Goal: Information Seeking & Learning: Learn about a topic

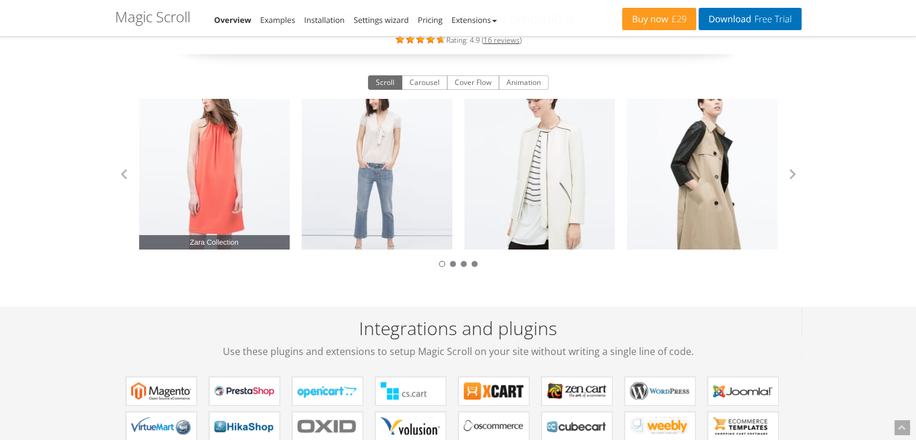
scroll to position [60, 0]
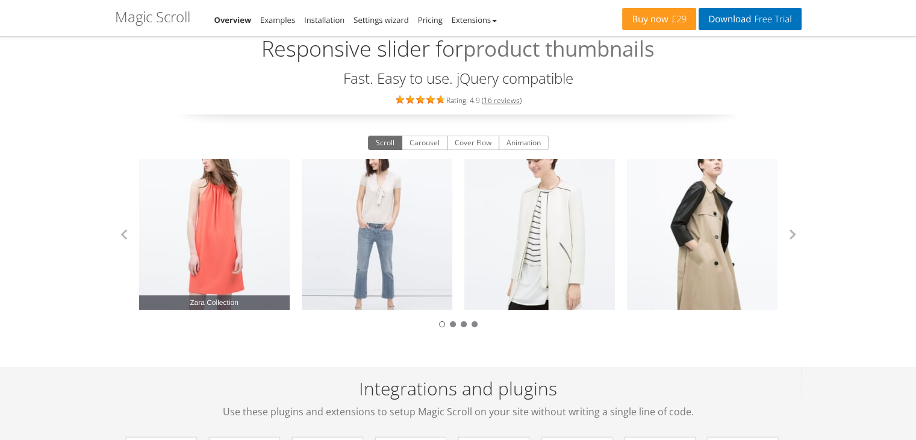
click at [231, 222] on link "Zara Collection" at bounding box center [214, 234] width 151 height 151
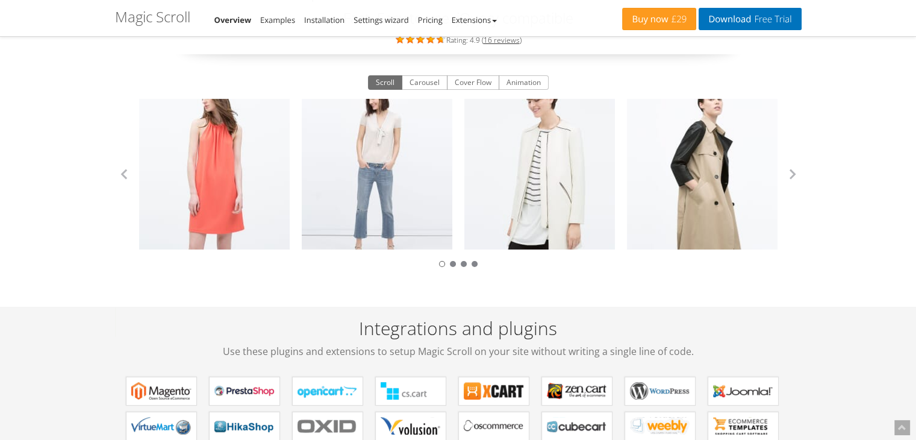
scroll to position [0, 0]
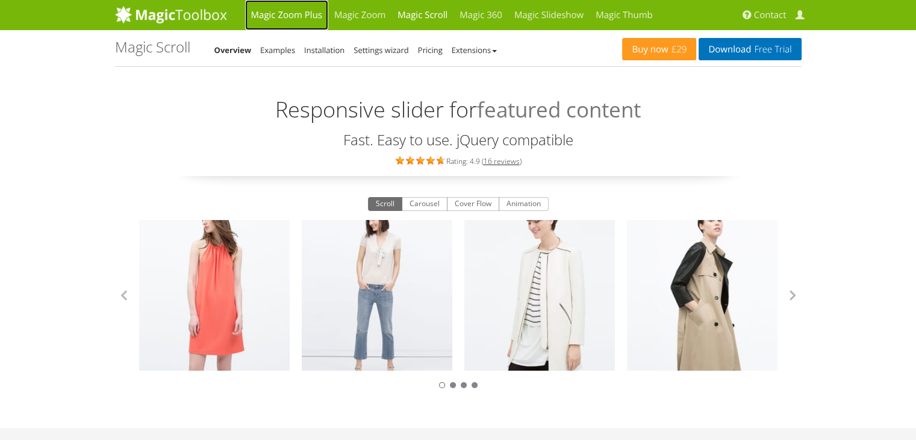
click at [267, 15] on link "Magic Zoom Plus" at bounding box center [286, 15] width 83 height 30
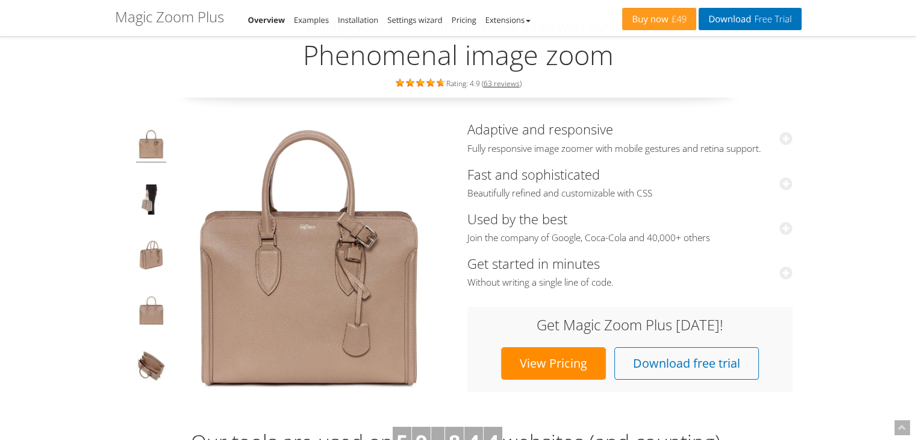
scroll to position [181, 0]
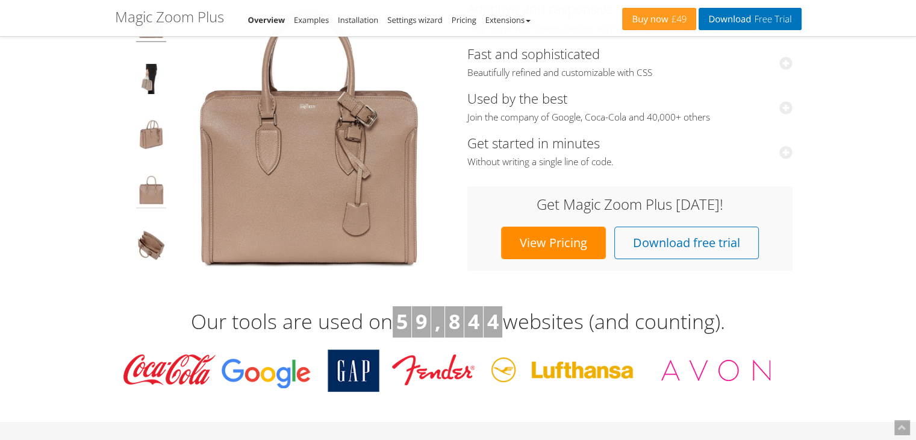
click at [150, 190] on img at bounding box center [151, 192] width 30 height 34
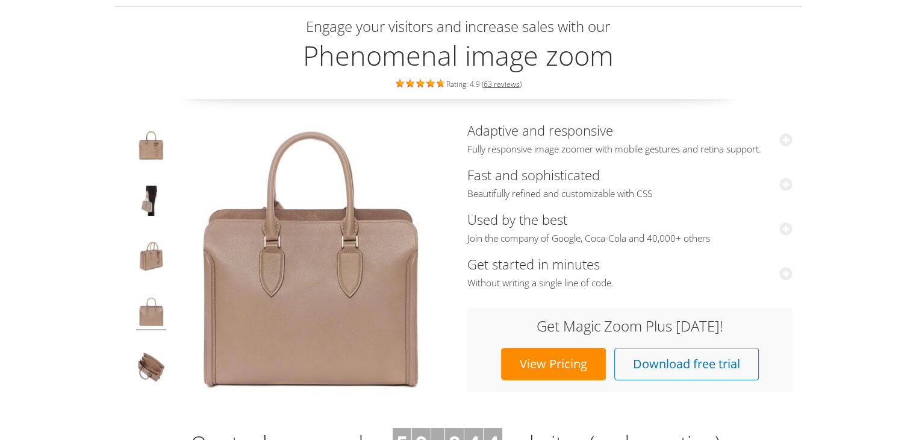
scroll to position [0, 0]
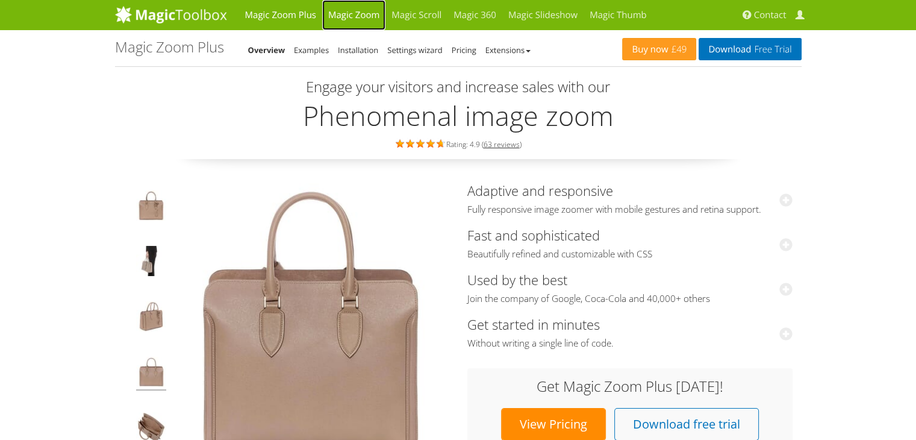
click at [361, 18] on link "Magic Zoom" at bounding box center [353, 15] width 63 height 30
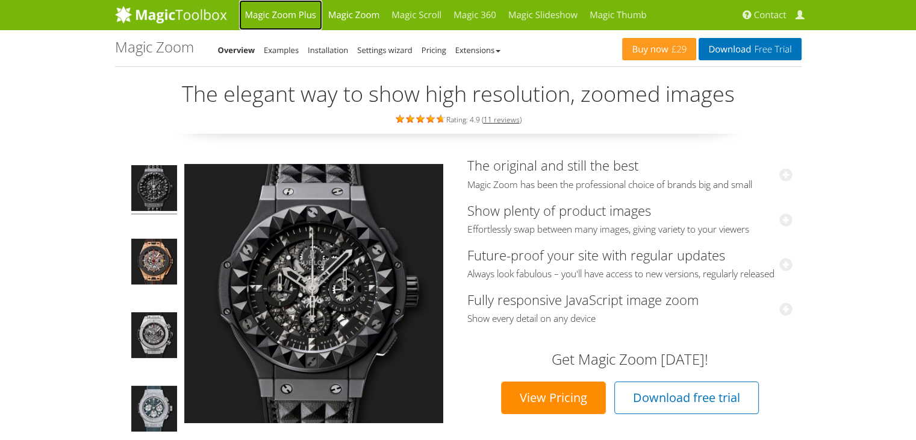
click at [272, 15] on link "Magic Zoom Plus" at bounding box center [280, 15] width 83 height 30
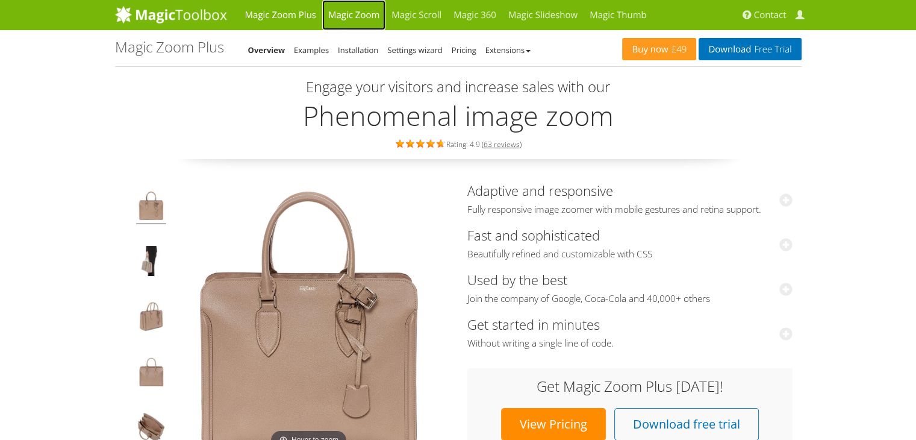
click at [342, 11] on link "Magic Zoom" at bounding box center [353, 15] width 63 height 30
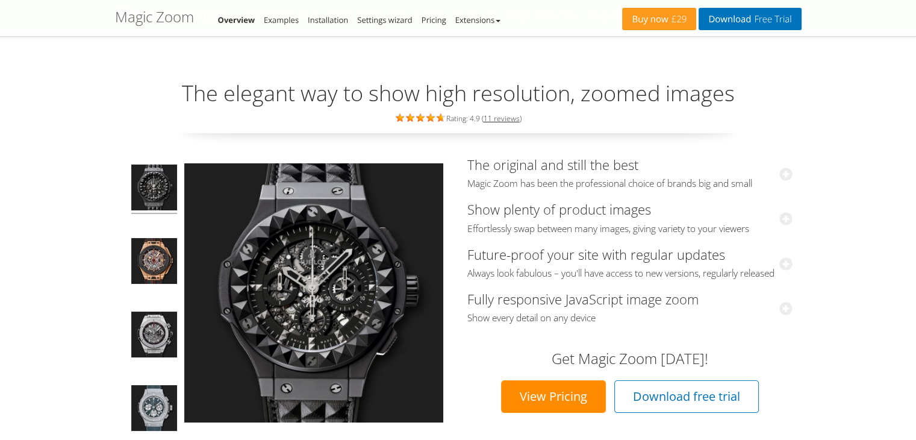
scroll to position [60, 0]
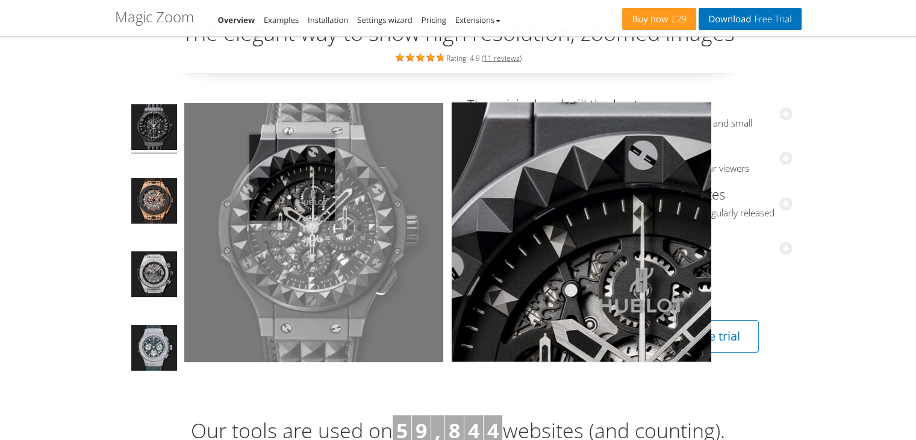
click at [292, 177] on img at bounding box center [313, 232] width 259 height 259
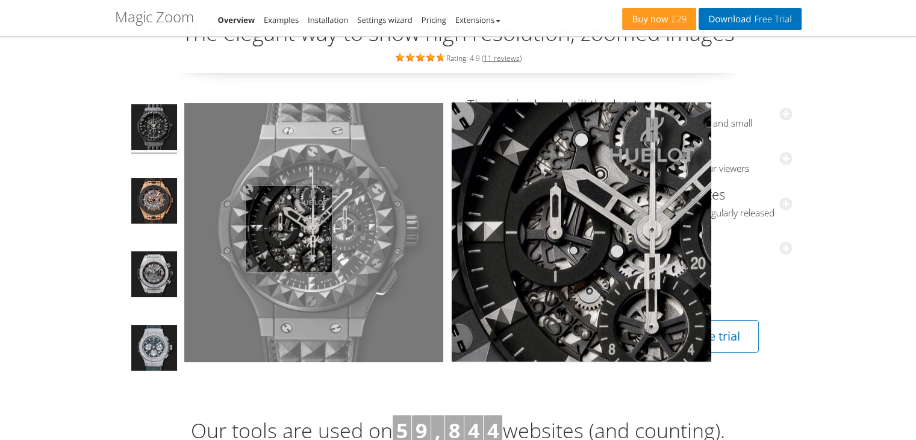
click at [289, 228] on img at bounding box center [313, 232] width 259 height 259
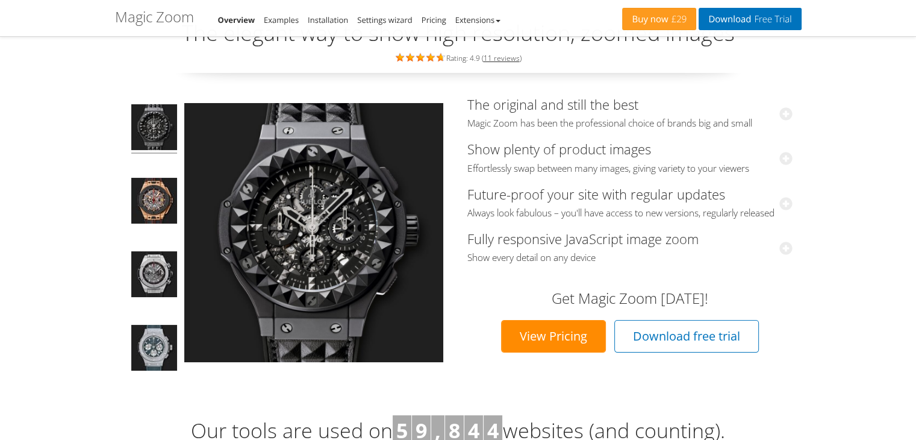
click at [353, 251] on img at bounding box center [313, 232] width 259 height 259
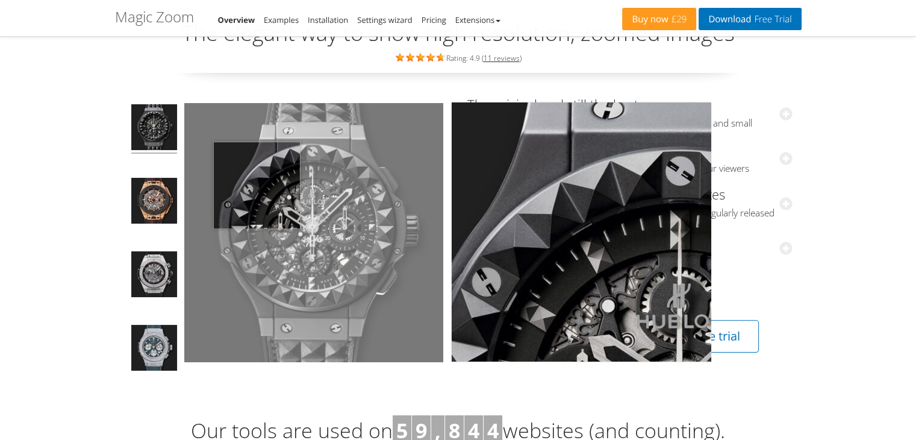
click at [254, 208] on img at bounding box center [313, 232] width 259 height 259
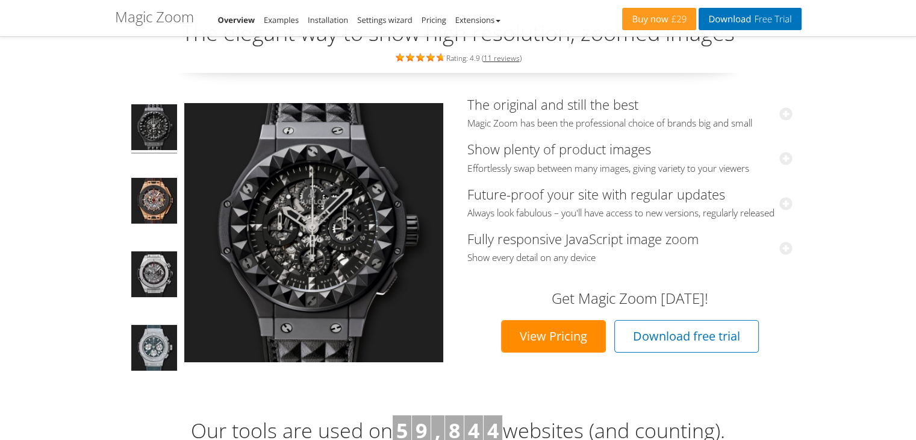
click at [310, 214] on img at bounding box center [313, 232] width 259 height 259
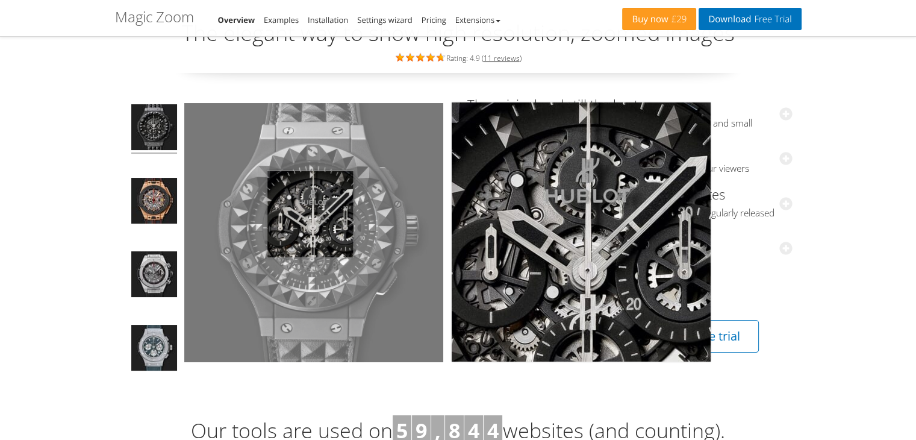
click at [310, 214] on img at bounding box center [313, 232] width 259 height 259
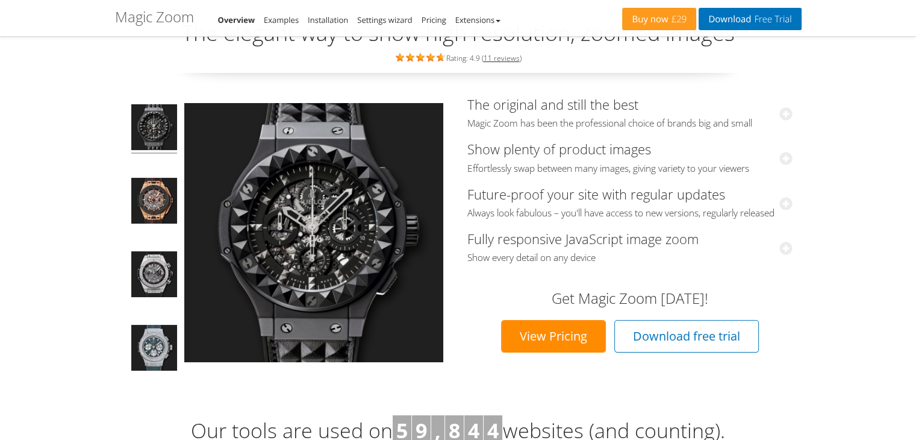
scroll to position [0, 0]
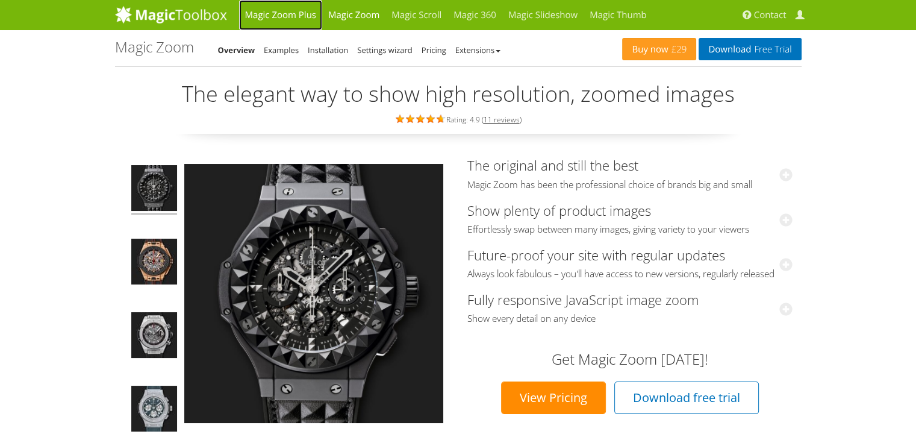
click at [288, 18] on link "Magic Zoom Plus" at bounding box center [280, 15] width 83 height 30
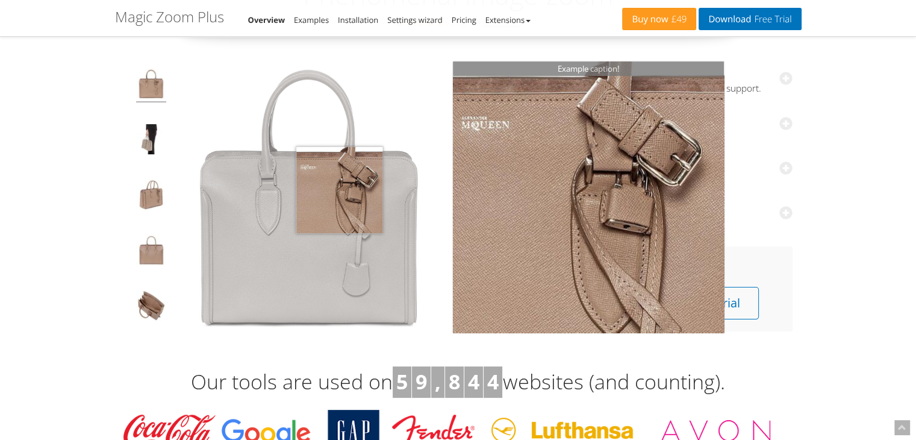
click at [339, 190] on img at bounding box center [308, 196] width 271 height 271
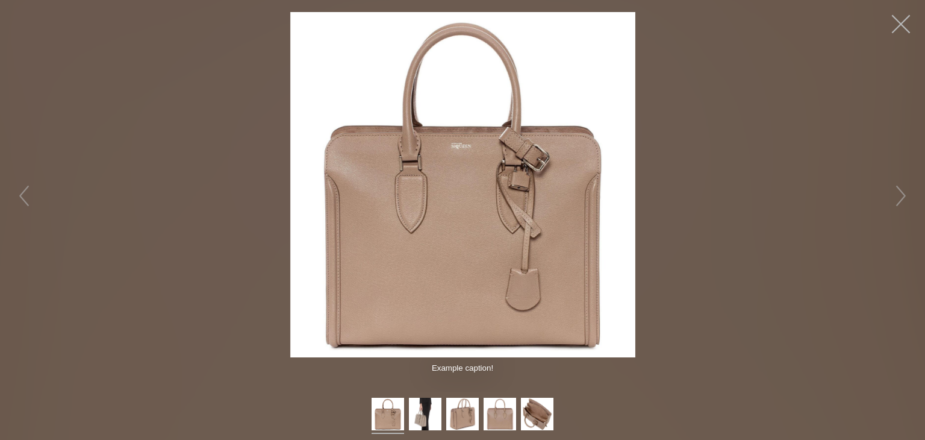
click at [906, 21] on button "button" at bounding box center [901, 24] width 36 height 36
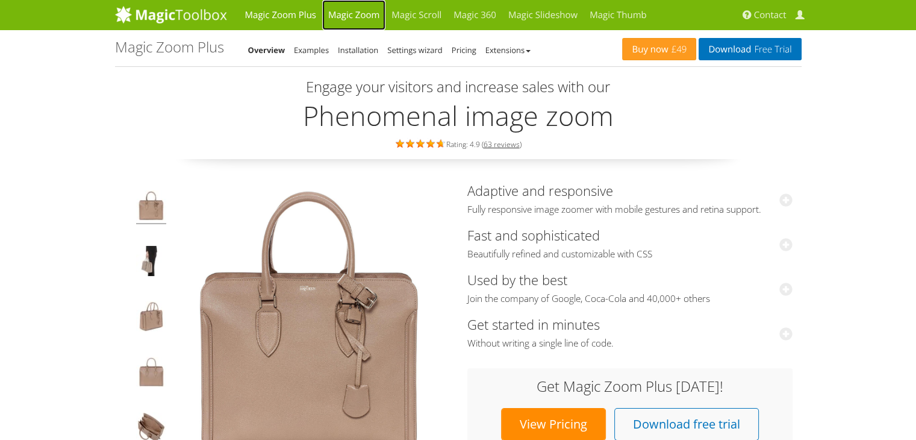
click at [361, 18] on link "Magic Zoom" at bounding box center [353, 15] width 63 height 30
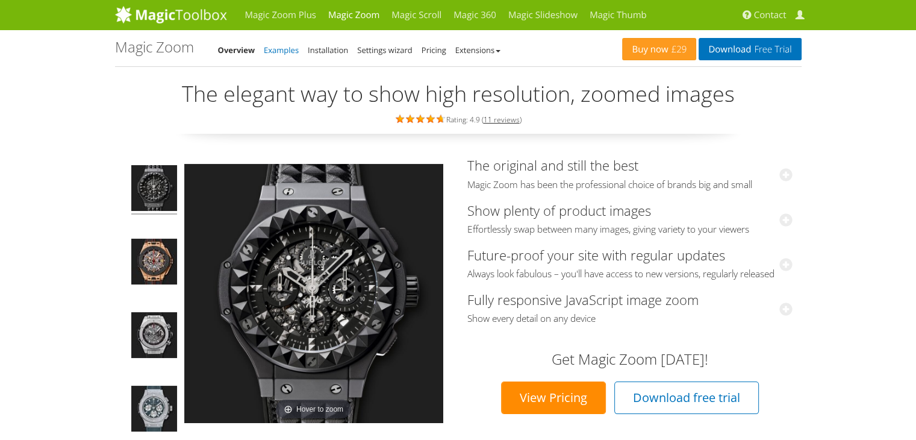
click at [292, 54] on link "Examples" at bounding box center [281, 50] width 35 height 11
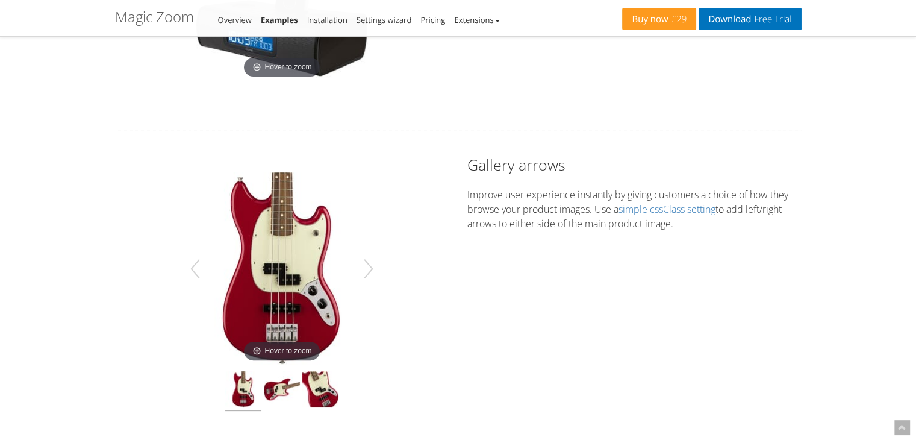
scroll to position [422, 0]
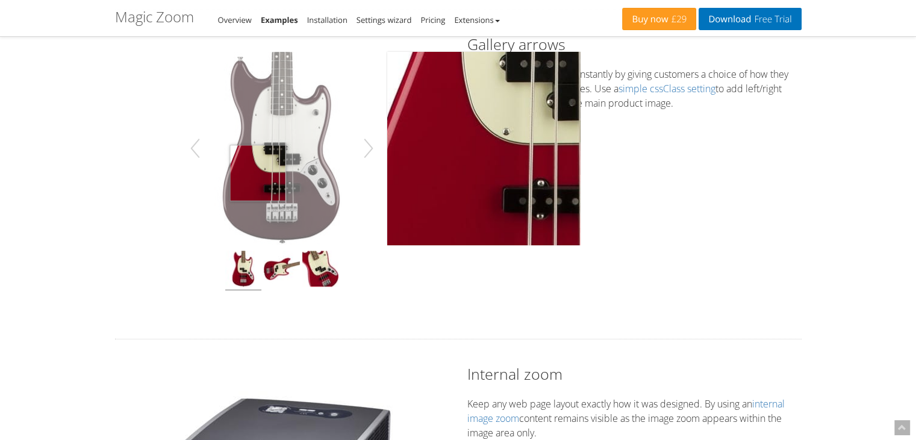
click at [258, 173] on img at bounding box center [282, 148] width 193 height 193
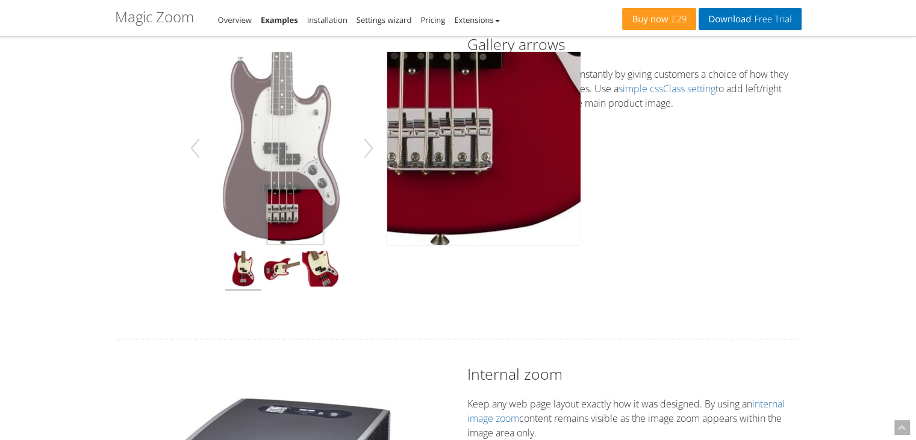
click at [295, 219] on img at bounding box center [282, 148] width 193 height 193
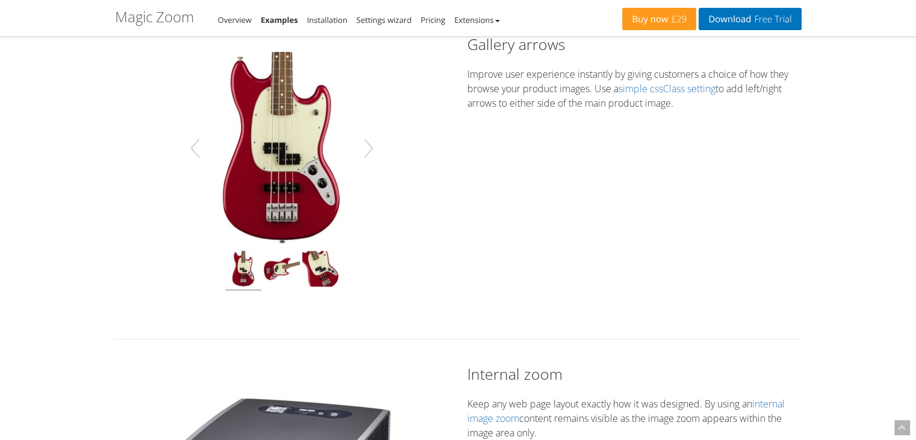
click at [293, 172] on img at bounding box center [282, 148] width 193 height 193
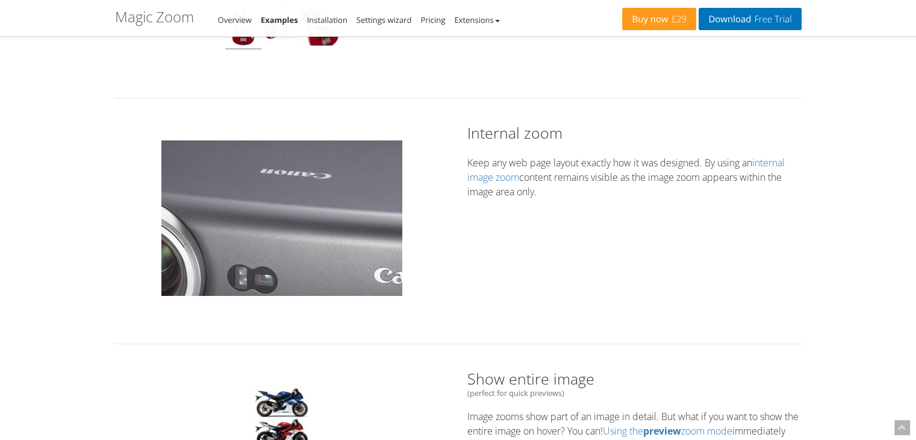
click at [264, 220] on img at bounding box center [281, 217] width 241 height 155
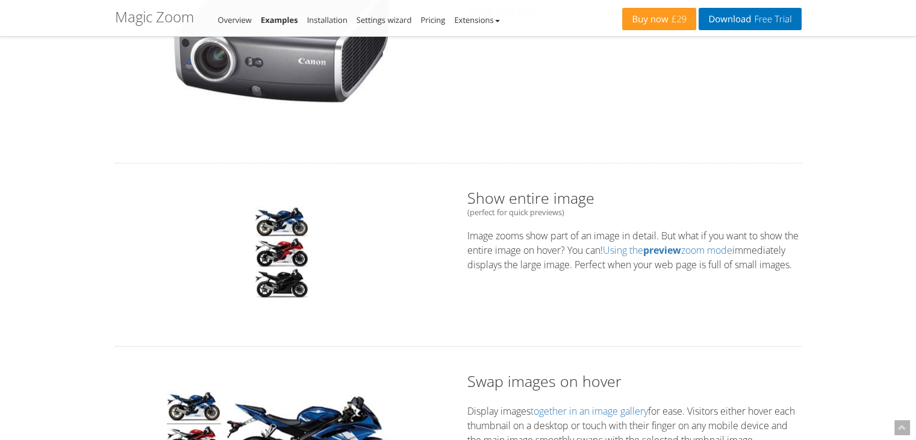
scroll to position [1144, 0]
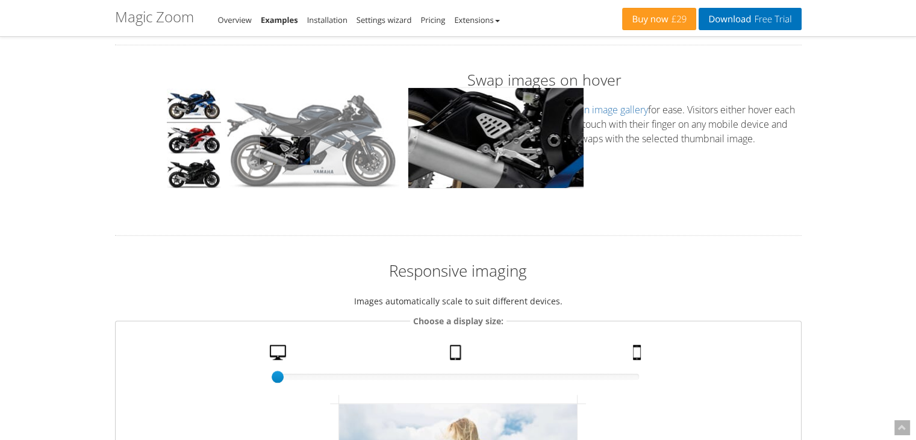
click at [285, 150] on img at bounding box center [312, 138] width 175 height 99
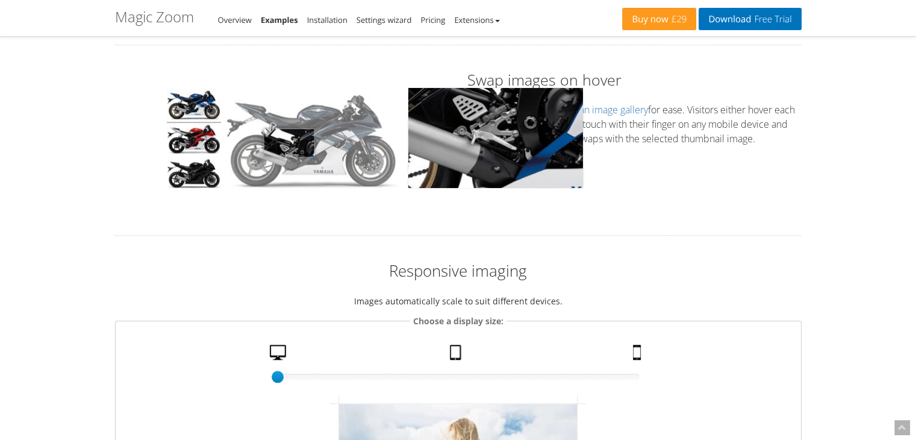
click at [284, 129] on img at bounding box center [312, 138] width 175 height 99
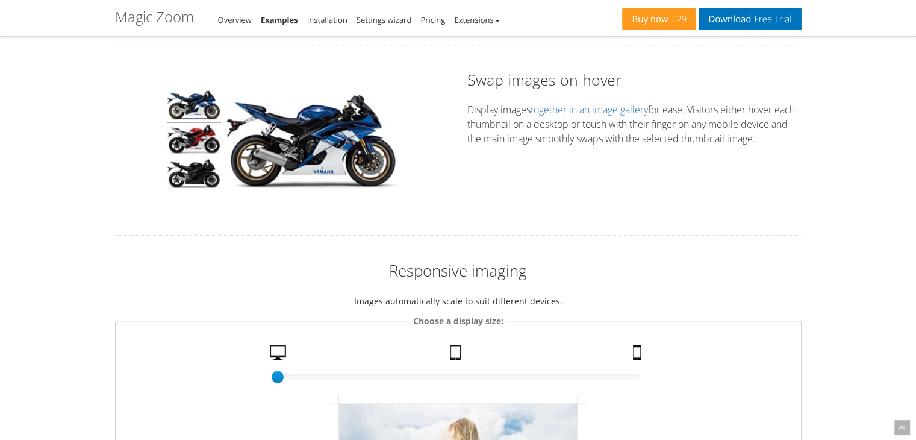
scroll to position [1385, 0]
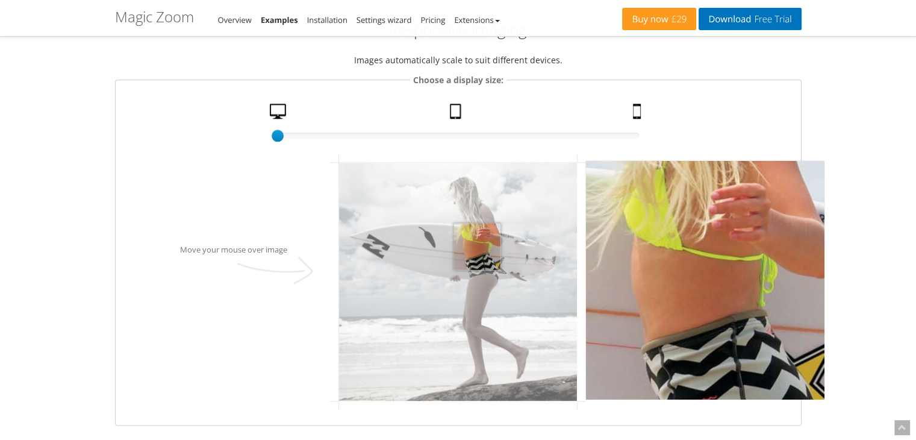
click at [477, 245] on img at bounding box center [458, 282] width 238 height 238
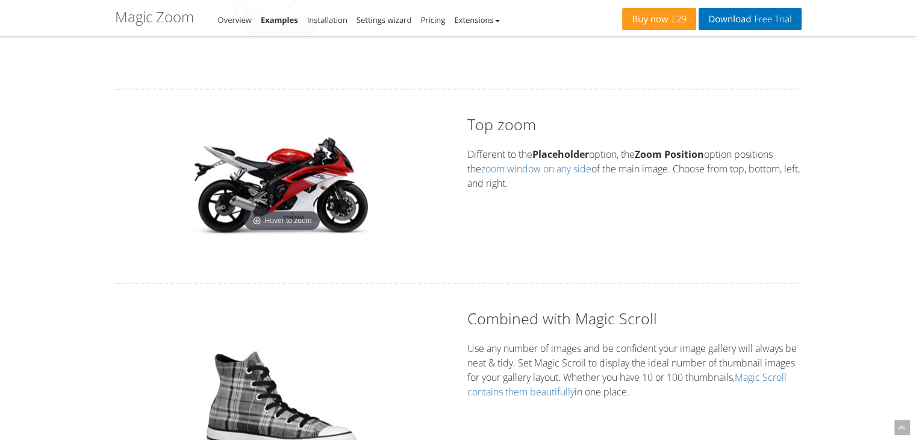
scroll to position [2470, 0]
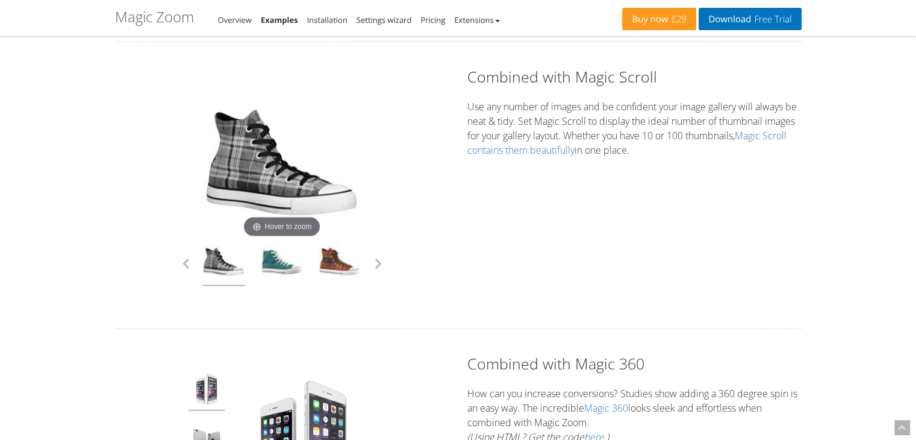
click at [202, 171] on div "Hover to zoom" at bounding box center [281, 185] width 211 height 202
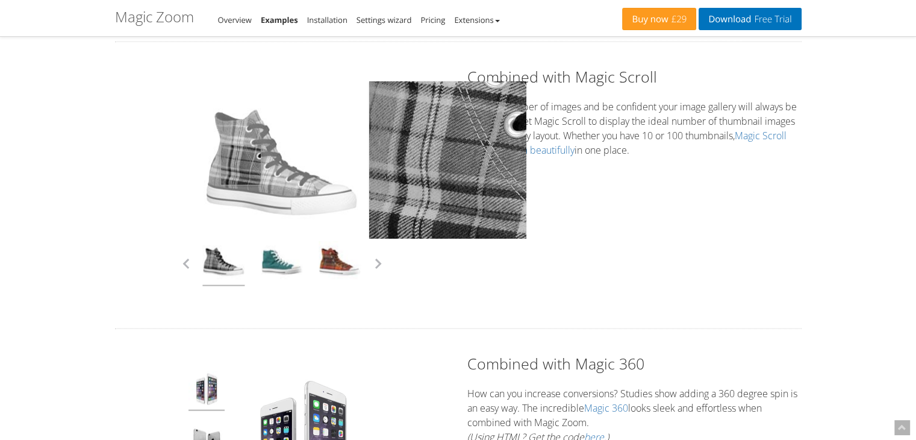
click at [241, 163] on img at bounding box center [282, 162] width 157 height 157
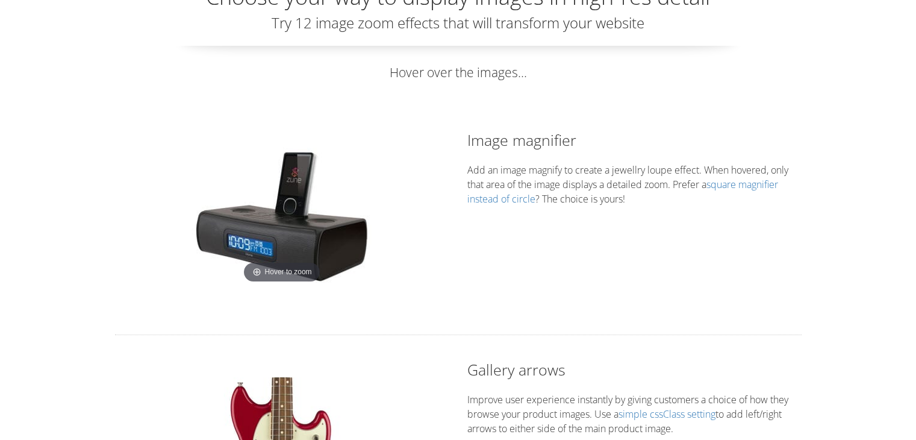
scroll to position [0, 0]
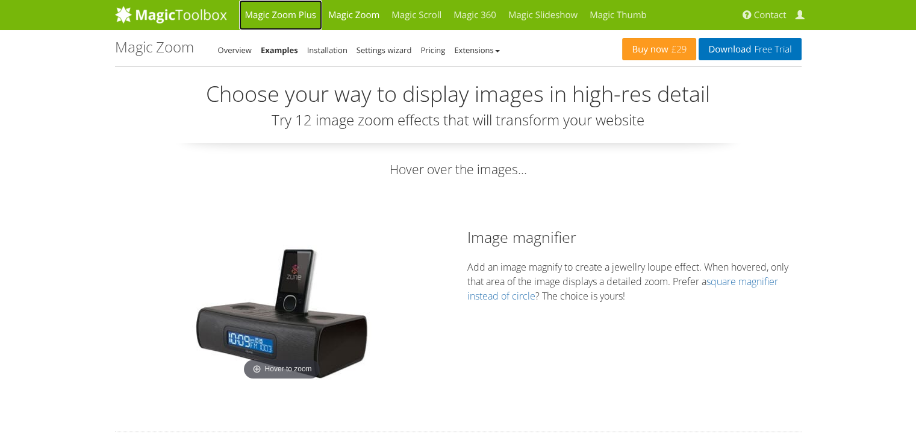
click at [272, 14] on link "Magic Zoom Plus" at bounding box center [280, 15] width 83 height 30
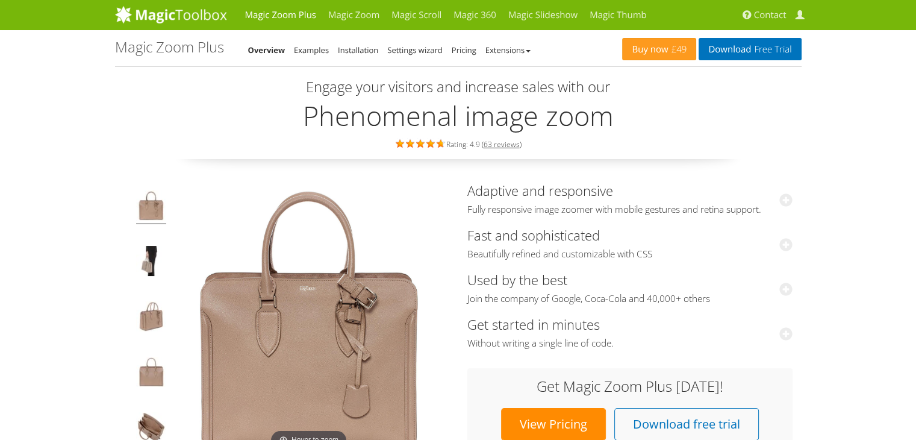
scroll to position [181, 0]
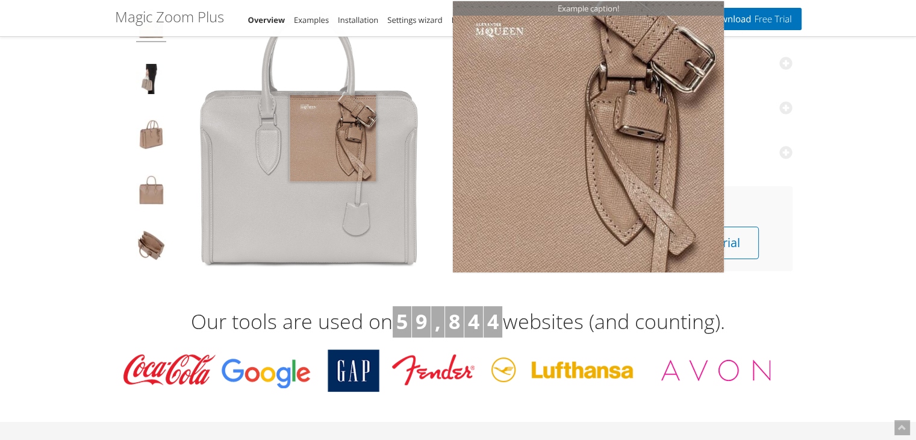
click at [333, 138] on img at bounding box center [308, 136] width 271 height 271
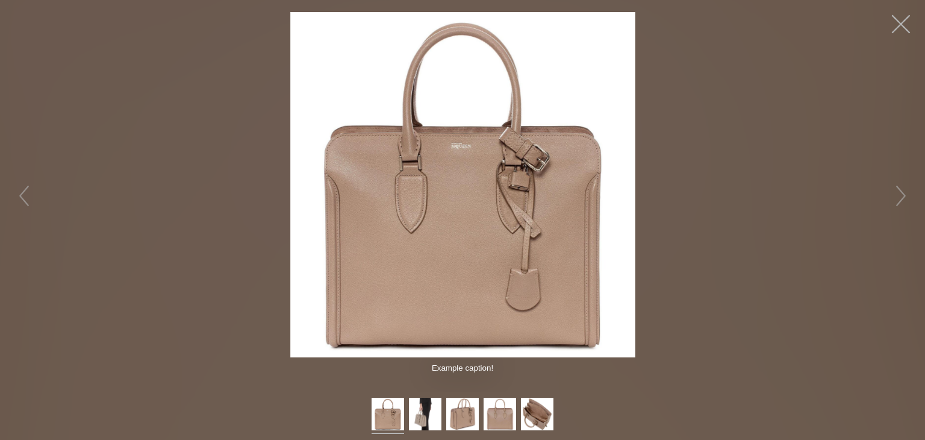
click at [896, 25] on button "button" at bounding box center [901, 24] width 36 height 36
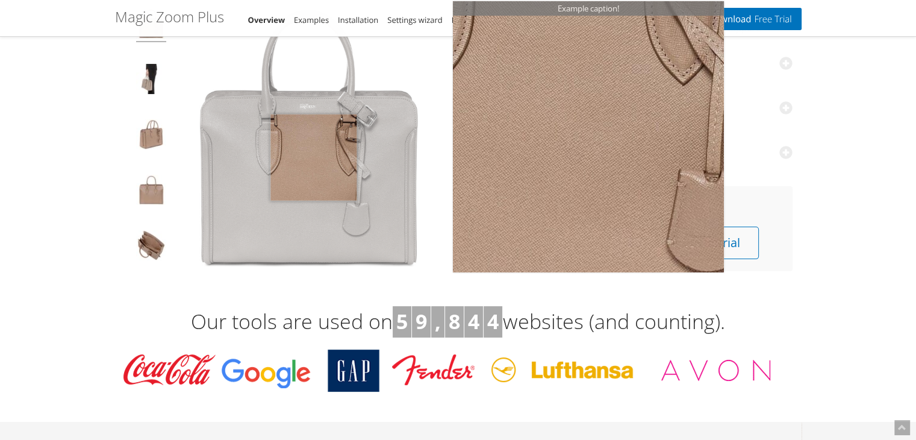
scroll to position [60, 0]
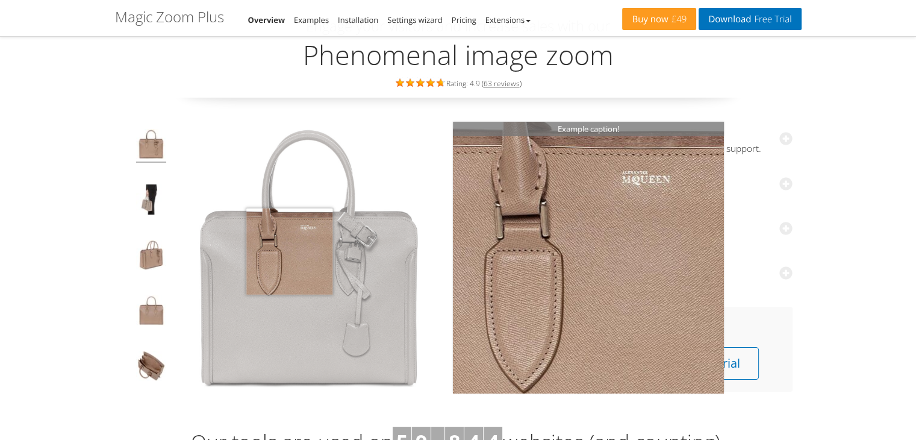
click at [289, 251] on img at bounding box center [308, 257] width 271 height 271
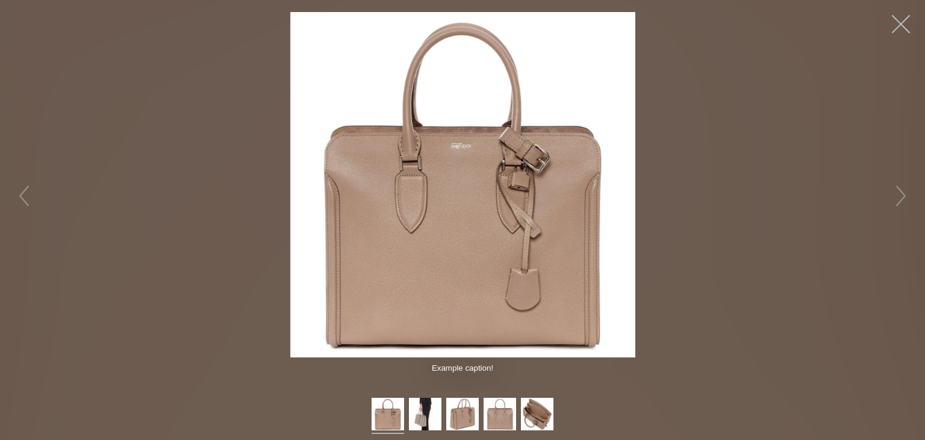
click at [901, 27] on button "button" at bounding box center [901, 24] width 36 height 36
